Goal: Find specific page/section: Find specific page/section

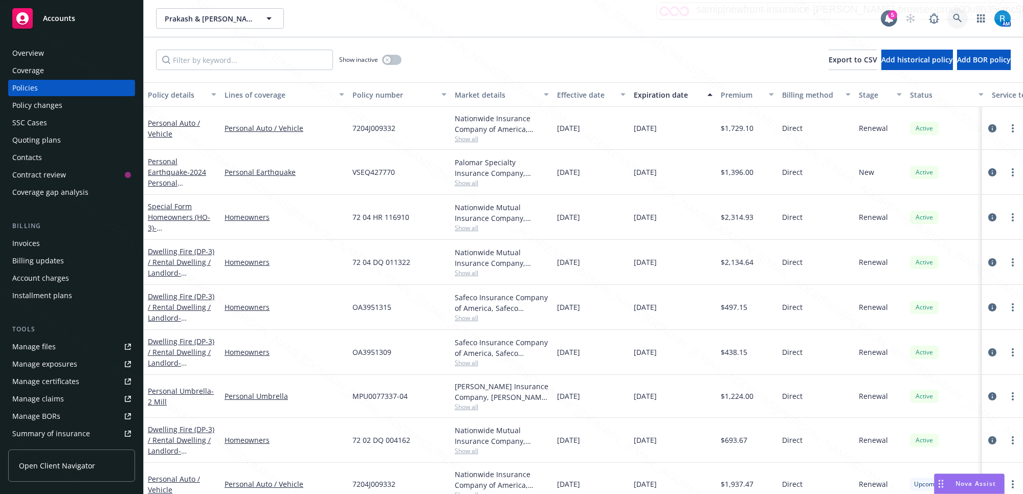
click at [952, 18] on link at bounding box center [958, 18] width 20 height 20
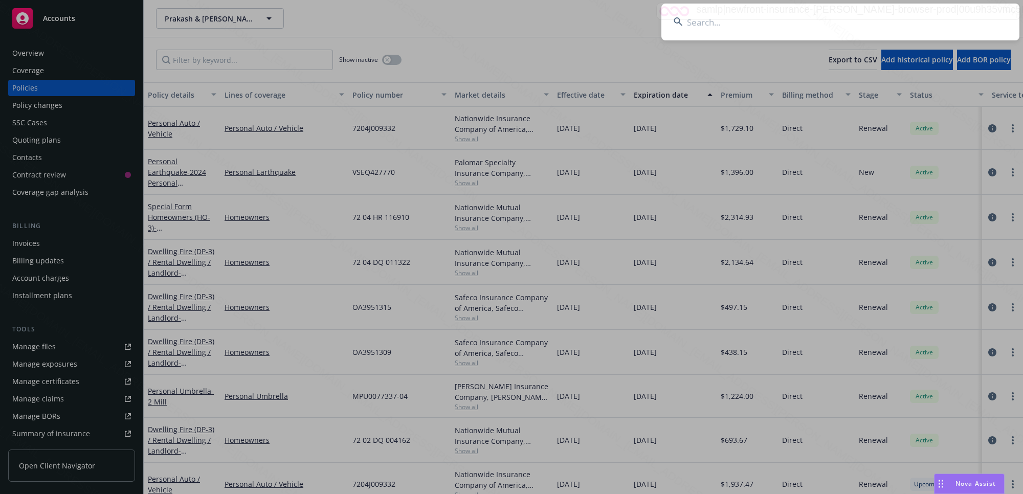
click at [818, 27] on input at bounding box center [841, 22] width 358 height 37
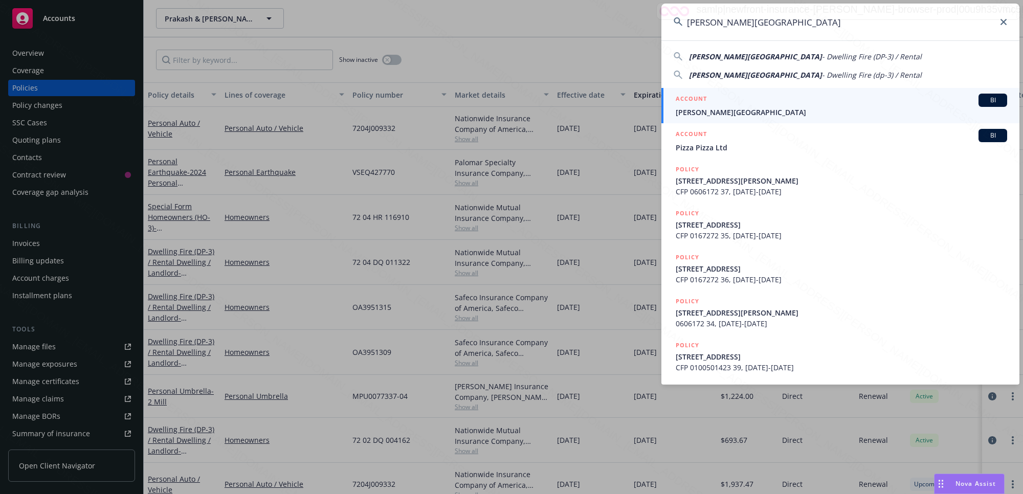
type input "[PERSON_NAME][GEOGRAPHIC_DATA]"
click at [765, 108] on span "[PERSON_NAME][GEOGRAPHIC_DATA]" at bounding box center [842, 112] width 332 height 11
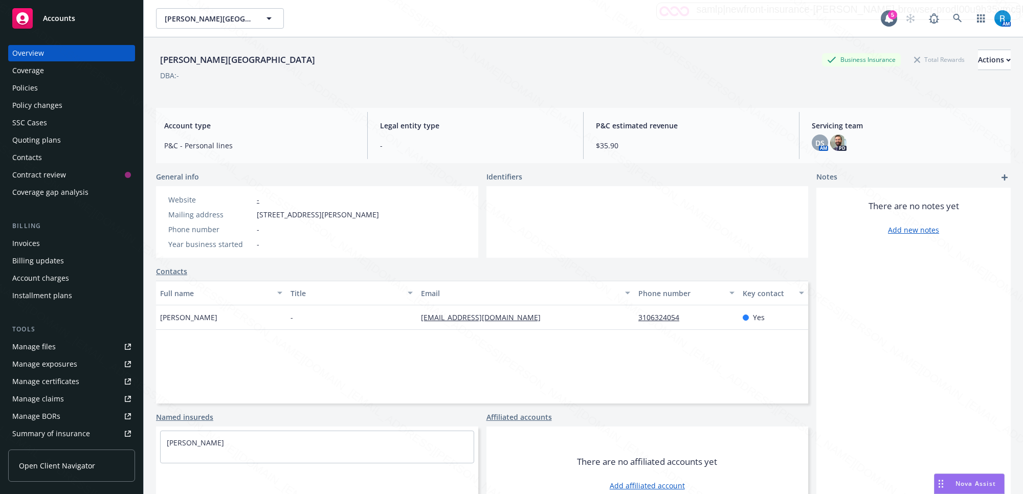
click at [491, 71] on div "DBA: -" at bounding box center [583, 75] width 855 height 11
click at [952, 24] on link at bounding box center [958, 18] width 20 height 20
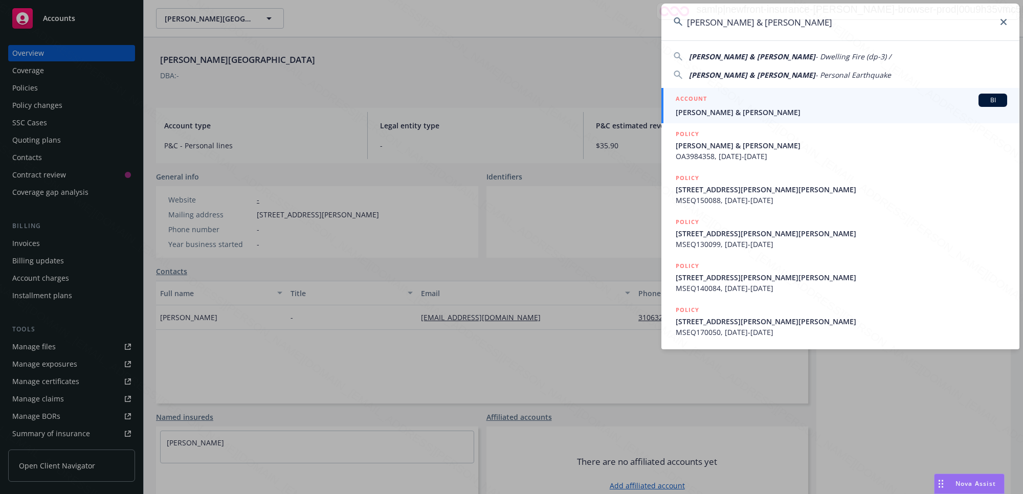
type input "[PERSON_NAME] & [PERSON_NAME]"
click at [741, 111] on span "[PERSON_NAME] & [PERSON_NAME]" at bounding box center [842, 112] width 332 height 11
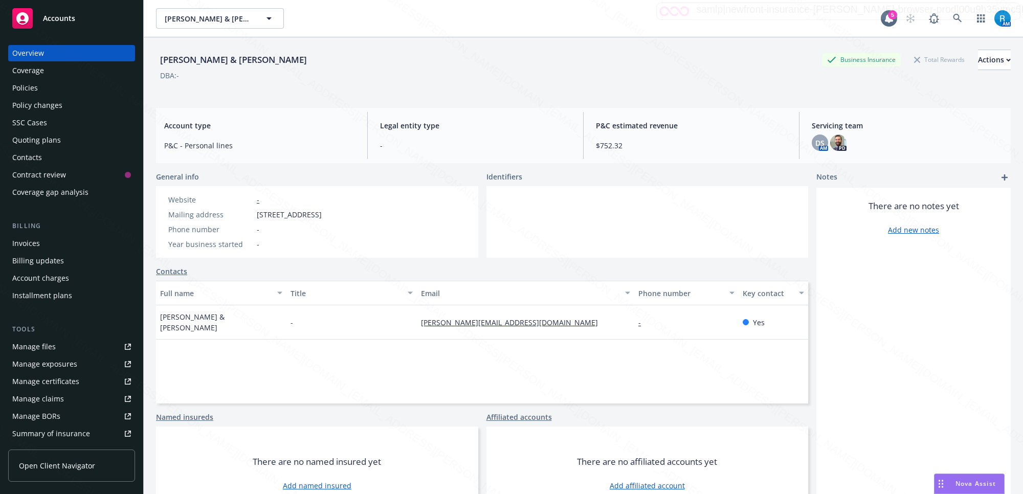
click at [26, 90] on div "Policies" at bounding box center [25, 88] width 26 height 16
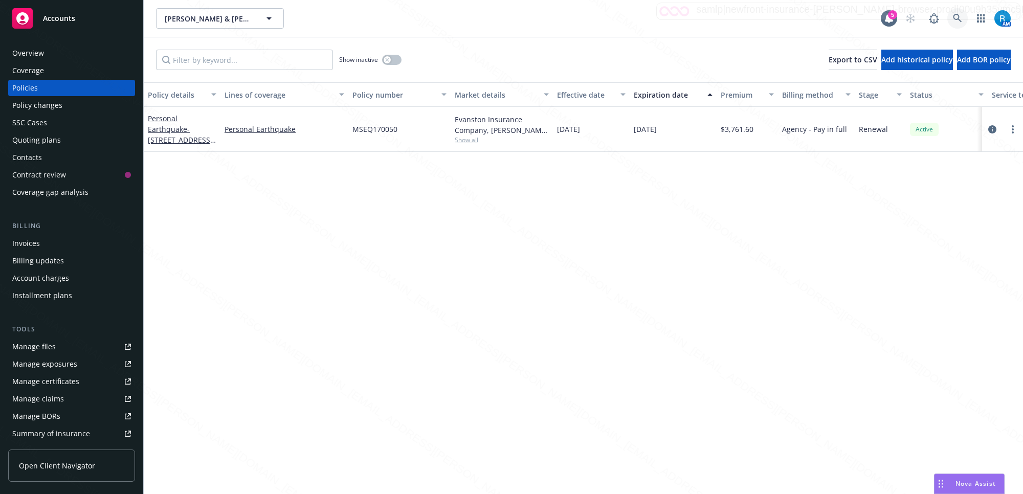
click at [966, 18] on link at bounding box center [958, 18] width 20 height 20
click at [21, 52] on div "Overview" at bounding box center [28, 53] width 32 height 16
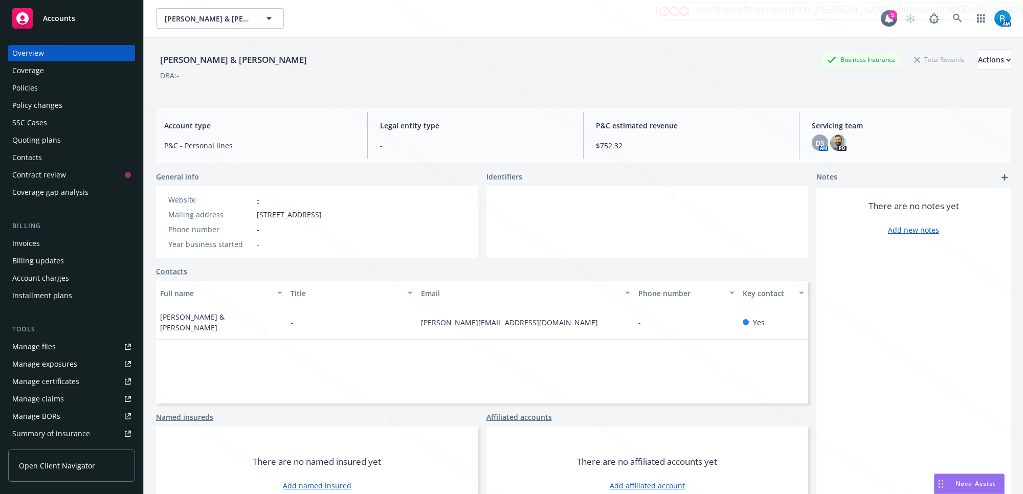
click at [51, 85] on div "Policies" at bounding box center [71, 88] width 119 height 16
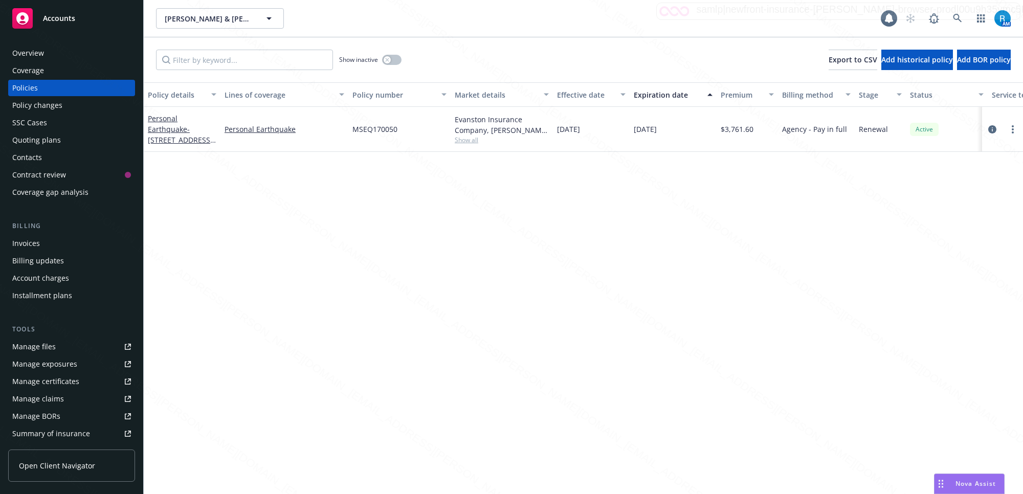
click at [22, 247] on div "Invoices" at bounding box center [26, 243] width 28 height 16
